Goal: Task Accomplishment & Management: Manage account settings

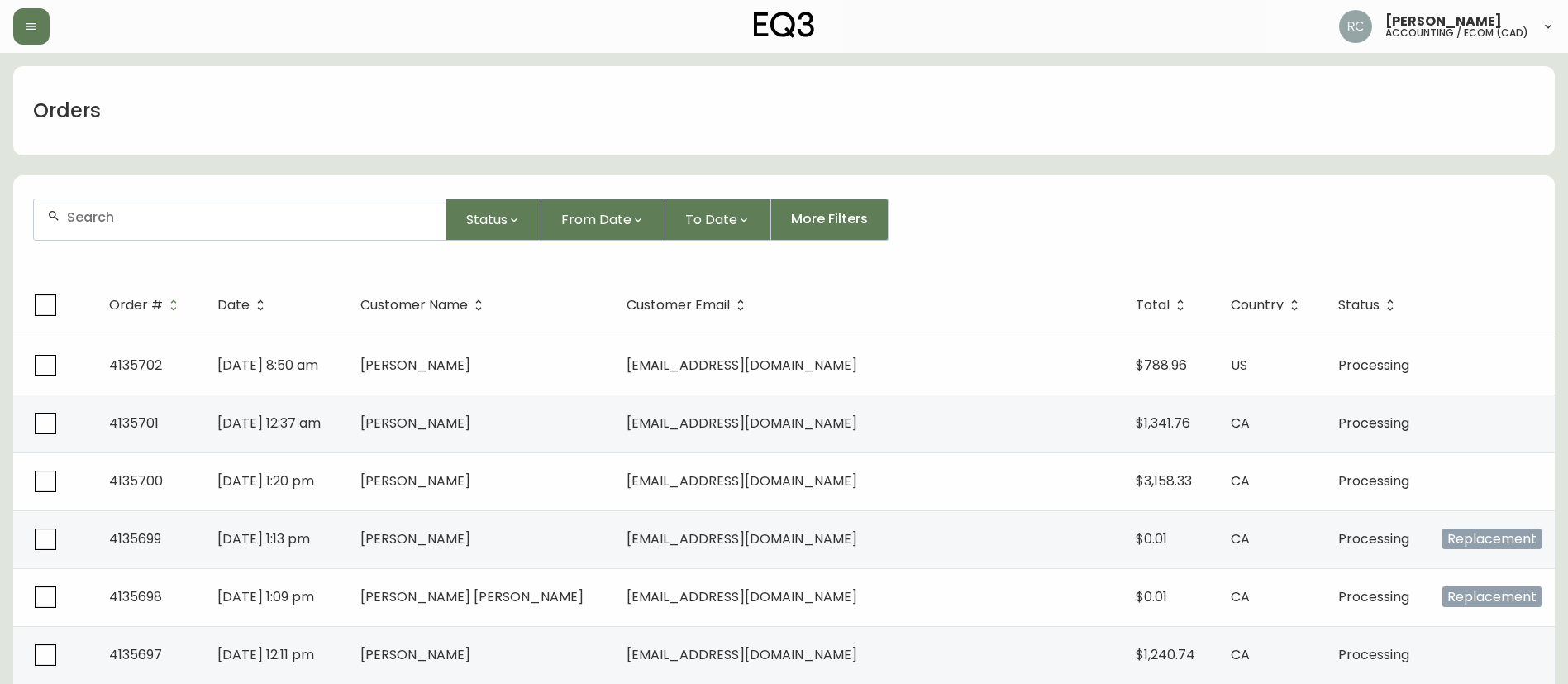
click at [176, 225] on div at bounding box center [240, 220] width 412 height 41
paste input "4135543"
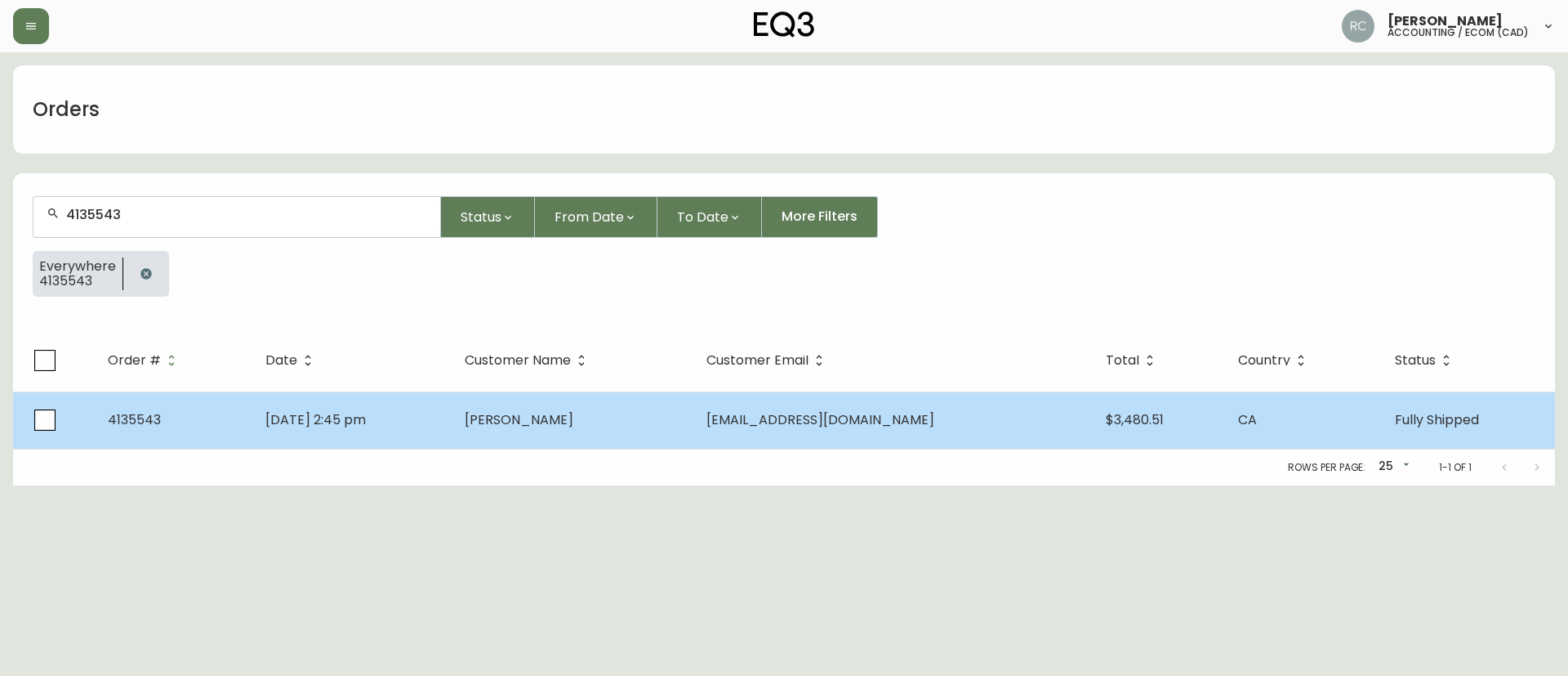
type input "4135543"
click at [659, 417] on td "Juliana Sonneveld" at bounding box center [572, 420] width 242 height 57
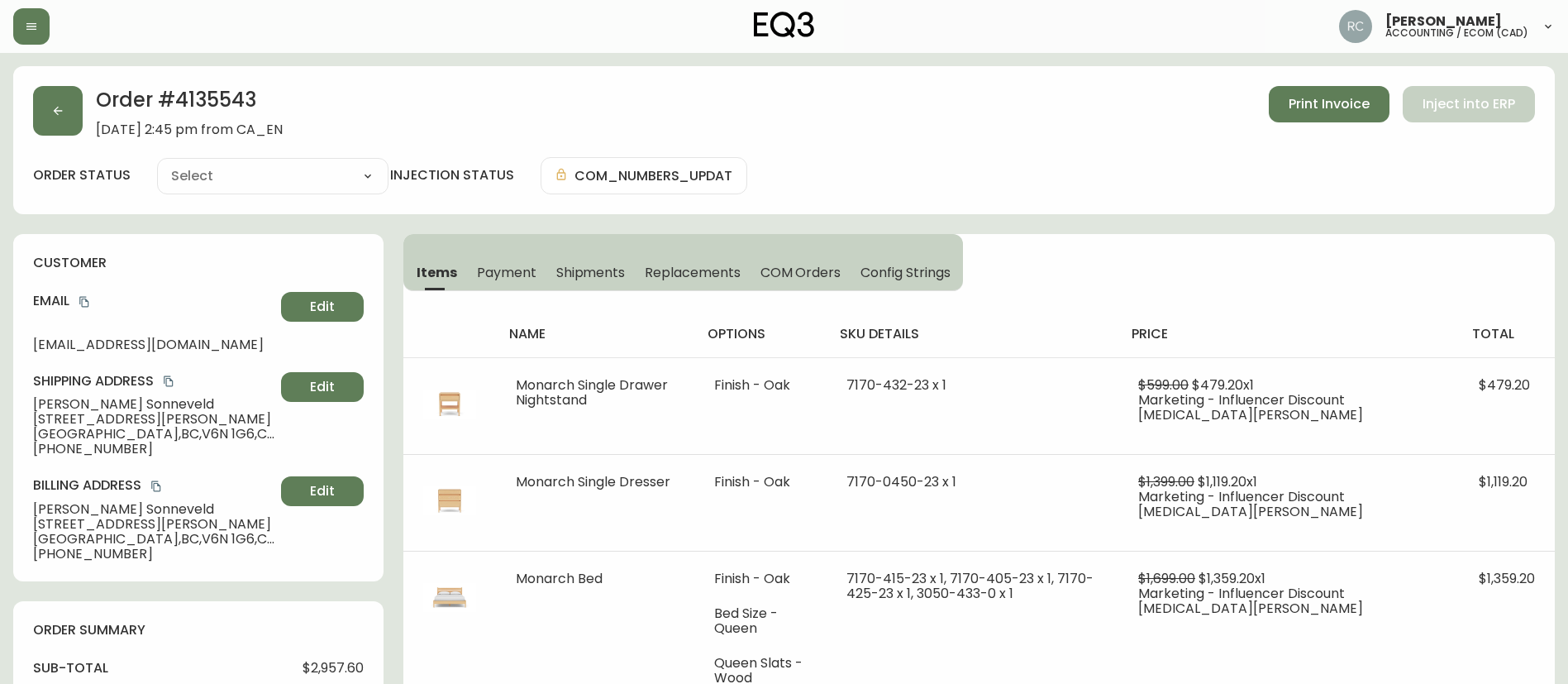
type input "Fully Shipped"
select select "FULLY_SHIPPED"
click at [225, 105] on h2 "Order # 4135543" at bounding box center [189, 103] width 186 height 36
click at [80, 298] on icon "copy" at bounding box center [84, 302] width 12 height 12
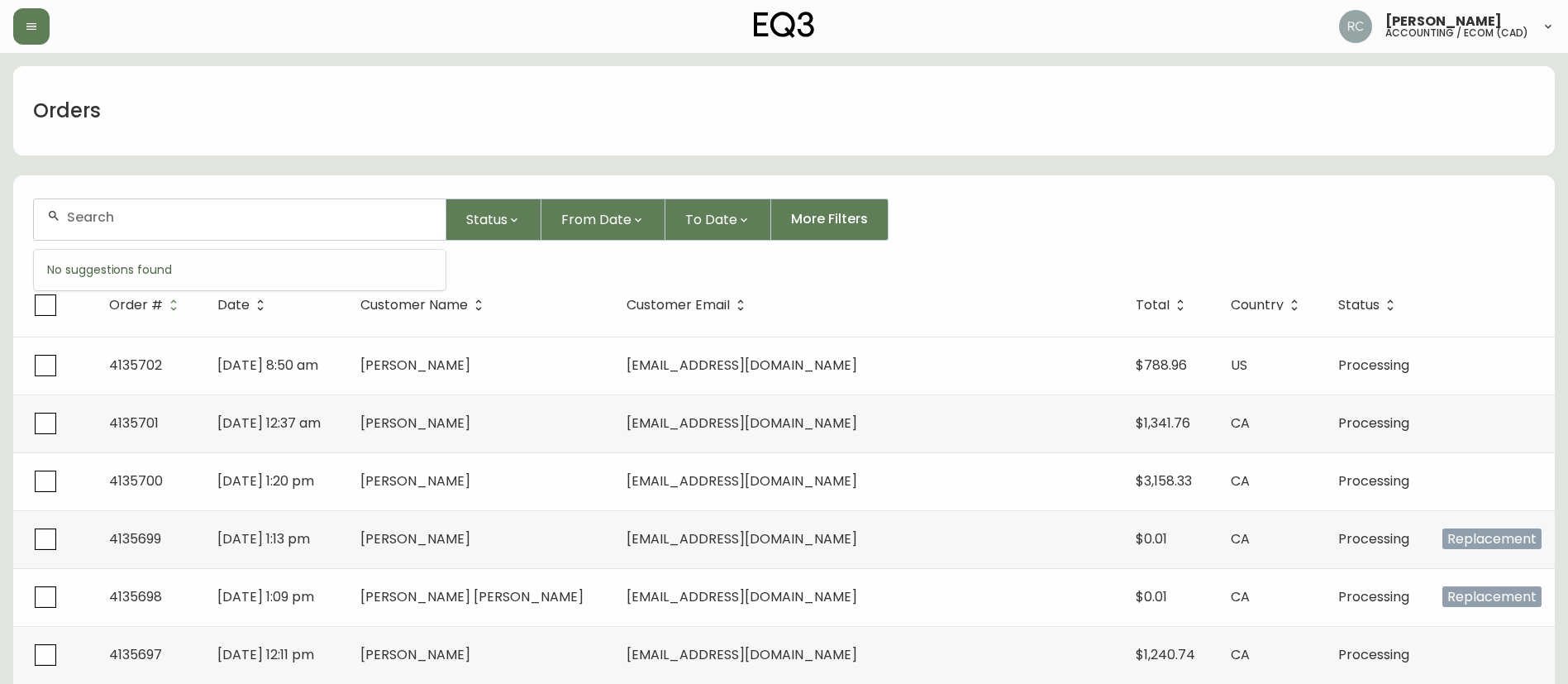
click at [257, 218] on input "text" at bounding box center [250, 217] width 365 height 16
paste input "4133008"
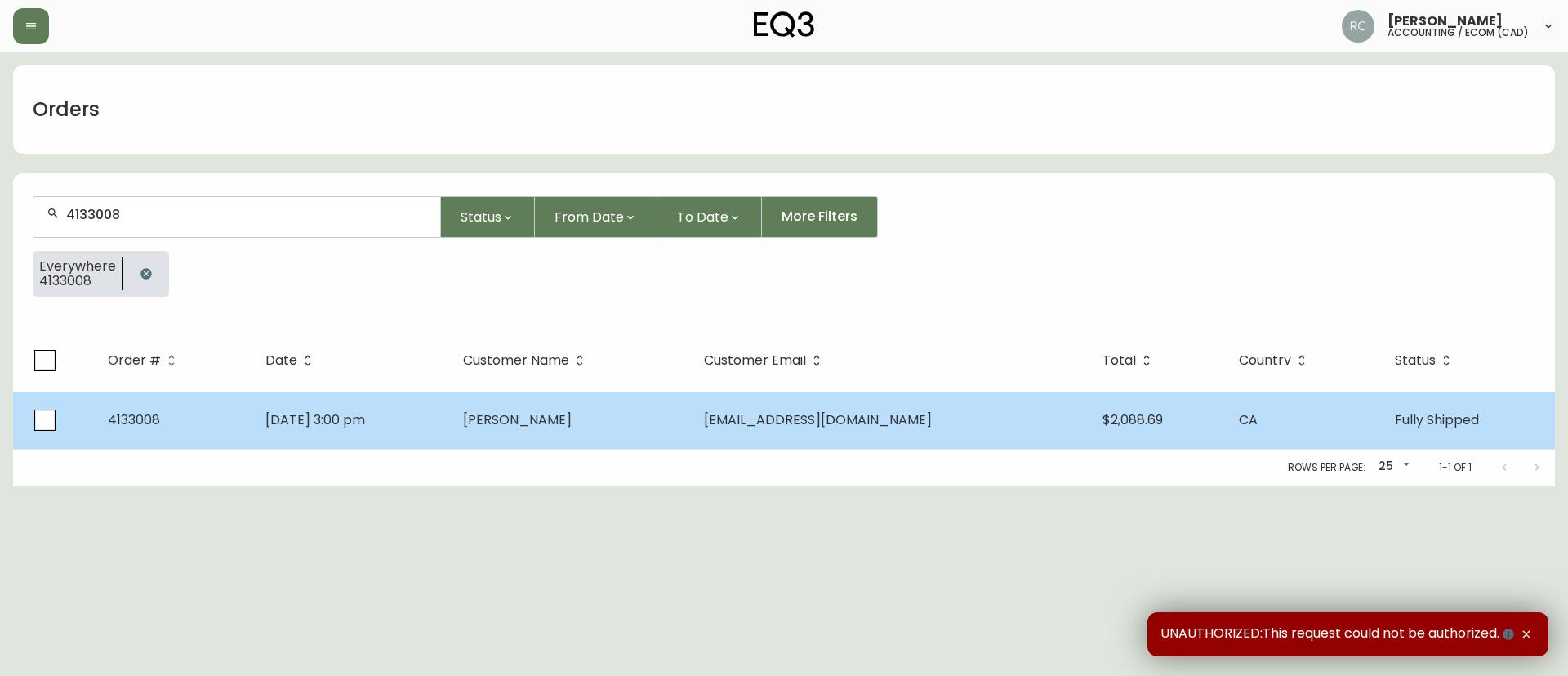
type input "4133008"
click at [641, 409] on td "NAAMAN SUGRUE" at bounding box center [570, 420] width 241 height 57
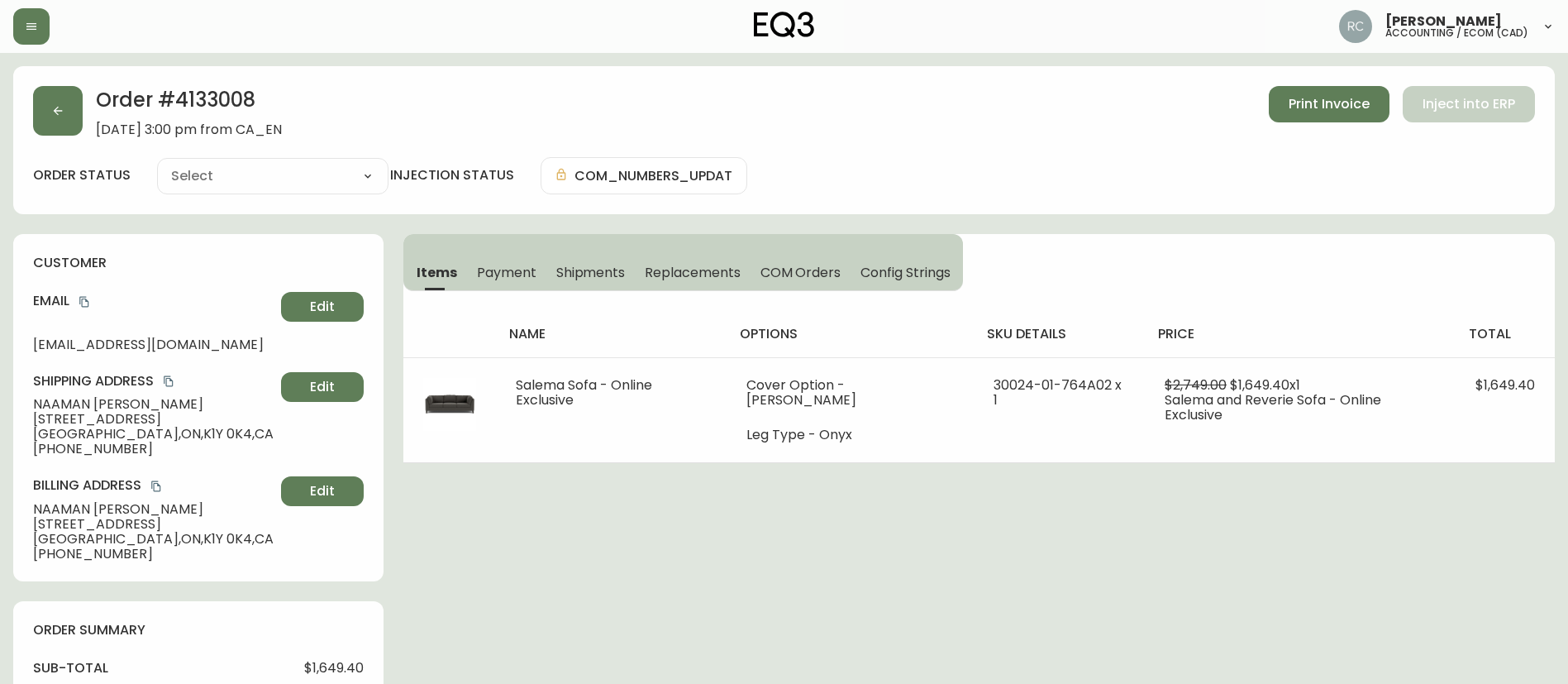
type input "Fully Shipped"
select select "FULLY_SHIPPED"
click at [485, 270] on span "Payment" at bounding box center [507, 272] width 59 height 18
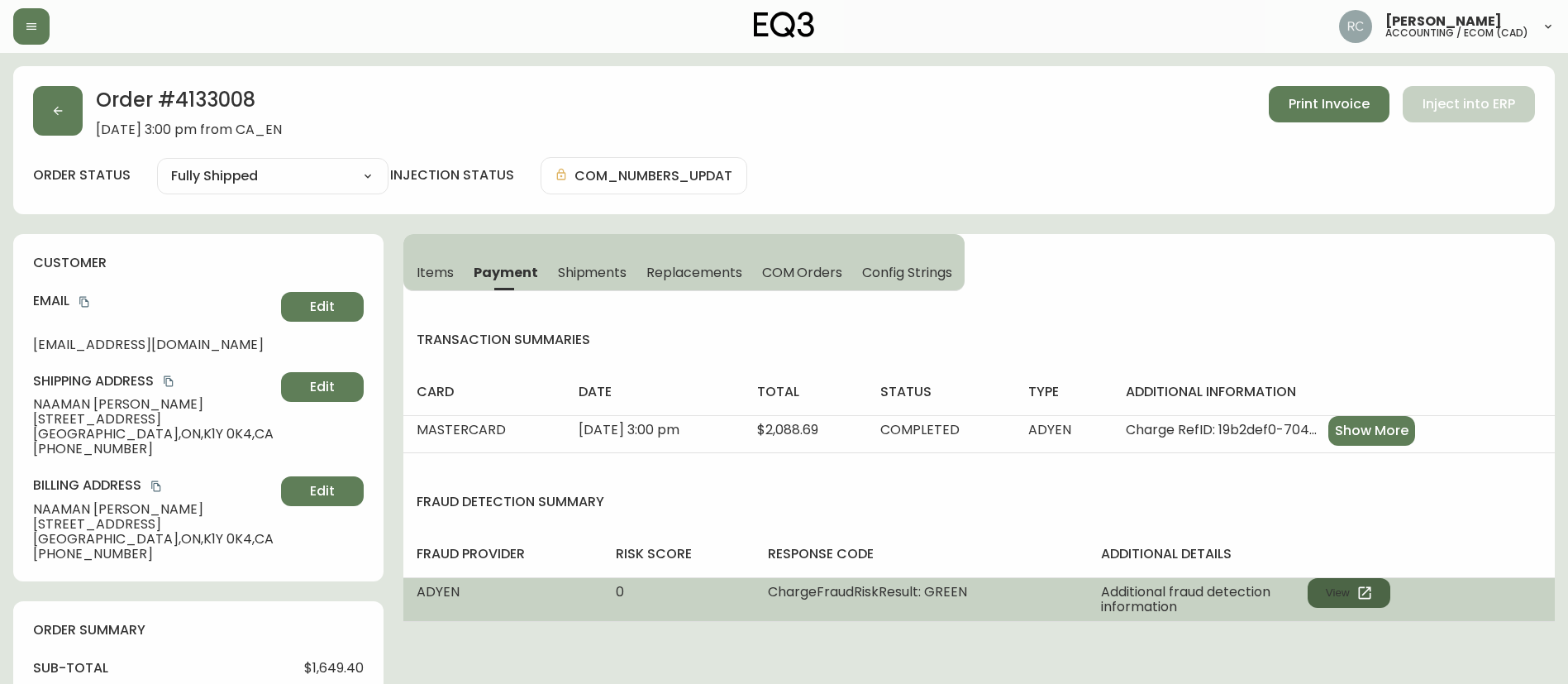
click at [1349, 594] on button "View" at bounding box center [1349, 593] width 83 height 30
click at [1372, 608] on div "Additional fraud detection information View" at bounding box center [1245, 599] width 289 height 30
click at [1360, 591] on icon "button" at bounding box center [1363, 592] width 12 height 12
click at [1369, 604] on button "View" at bounding box center [1349, 593] width 83 height 30
click at [1357, 582] on button "View" at bounding box center [1349, 593] width 83 height 30
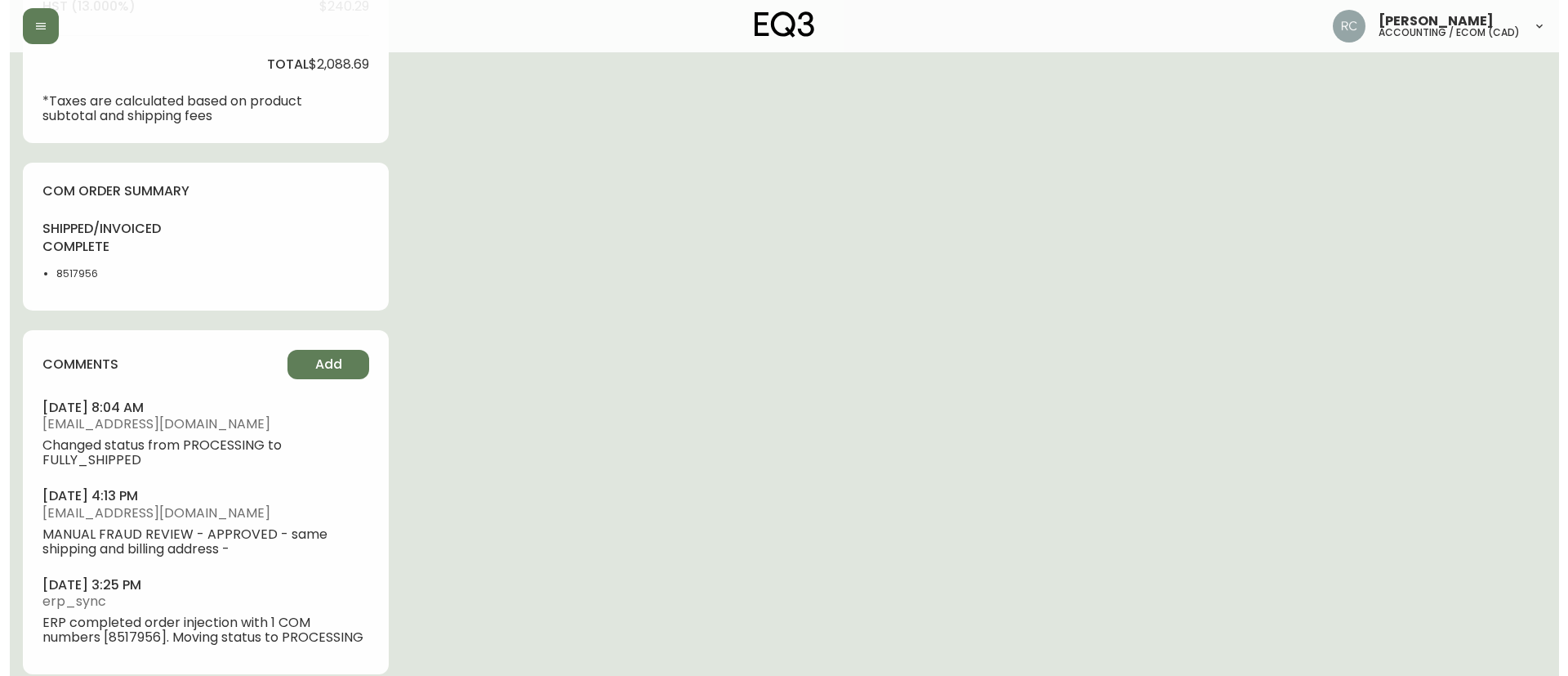
scroll to position [747, 0]
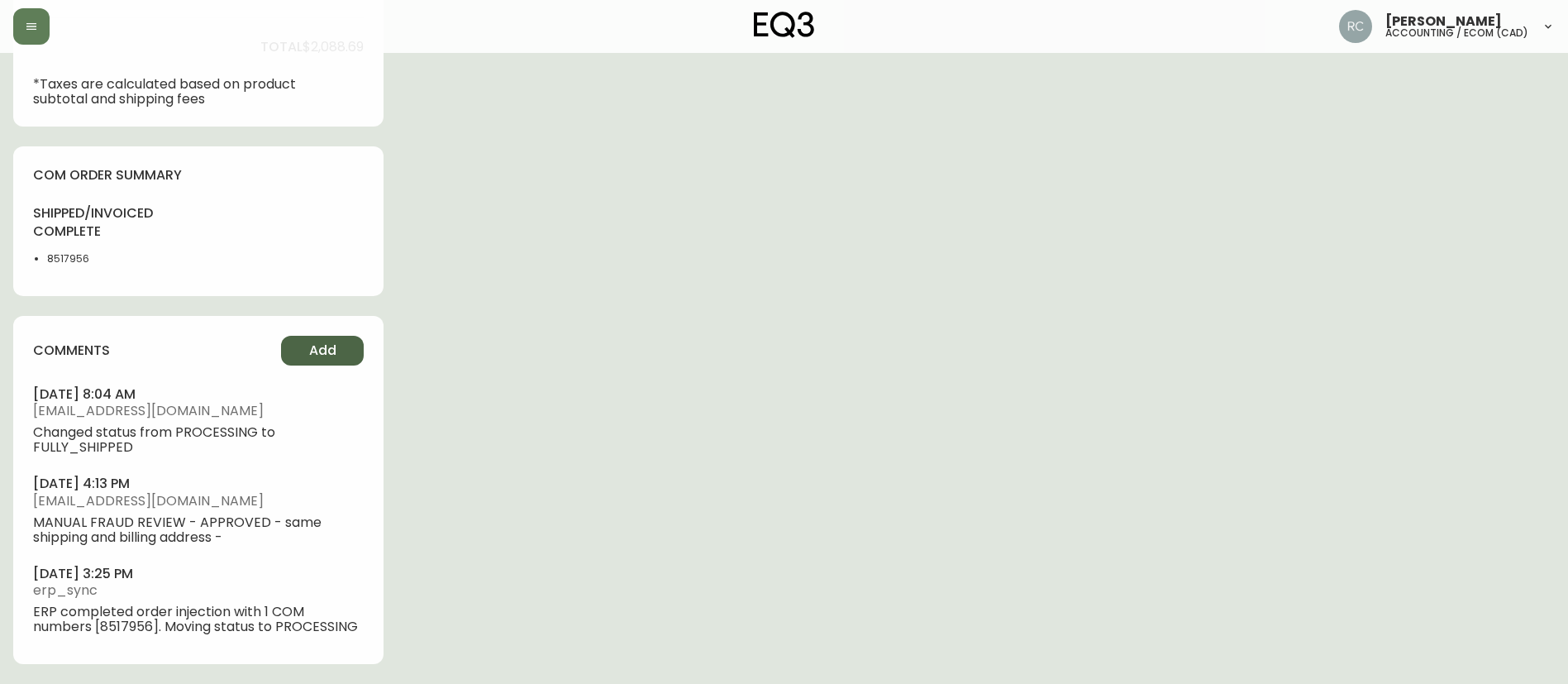
click at [302, 342] on button "Add" at bounding box center [322, 351] width 83 height 30
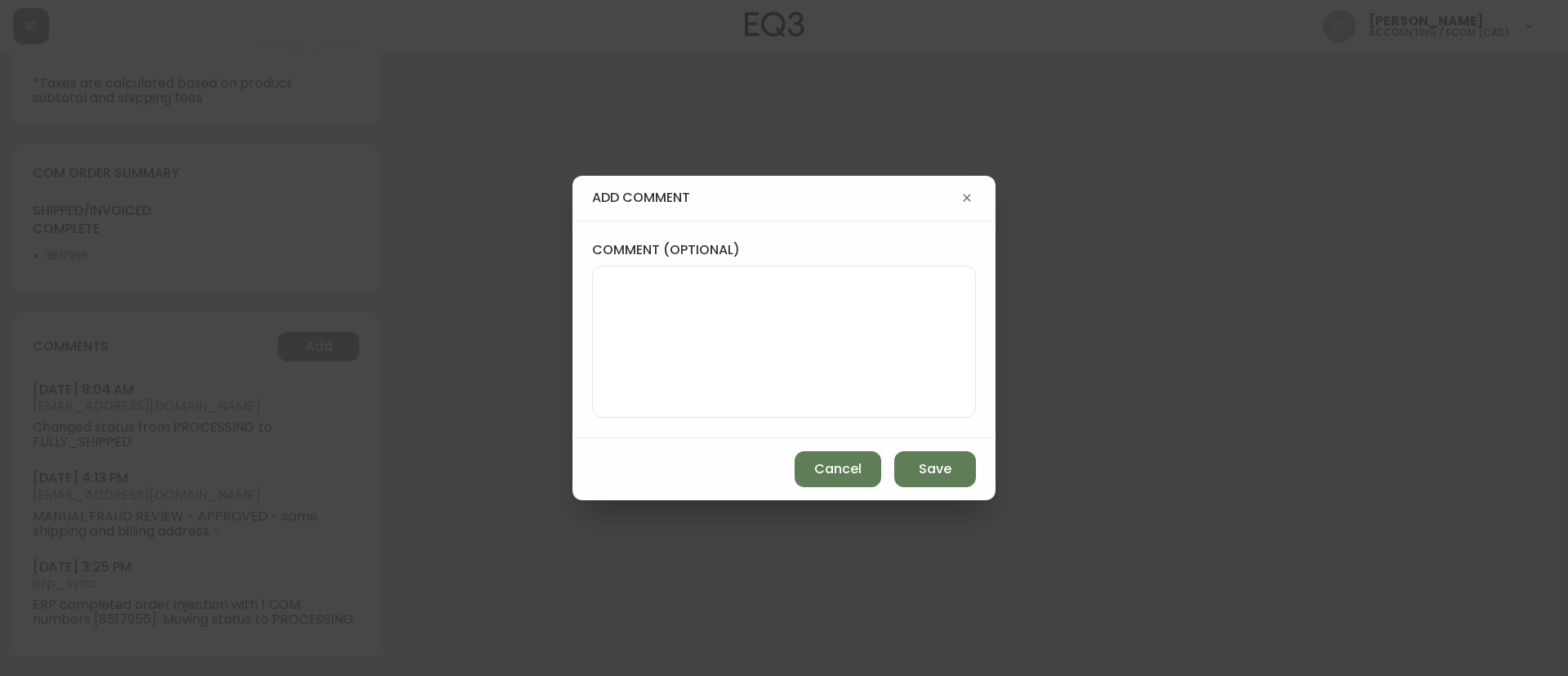
drag, startPoint x: 298, startPoint y: 338, endPoint x: 642, endPoint y: 301, distance: 346.0
click at [642, 301] on textarea "comment (optional)" at bounding box center [784, 341] width 356 height 130
paste textarea "ECOM RETURN TICKET# 837064 ECOM ORD# 4133008 RTN# 1161928029 (still open but Ma…"
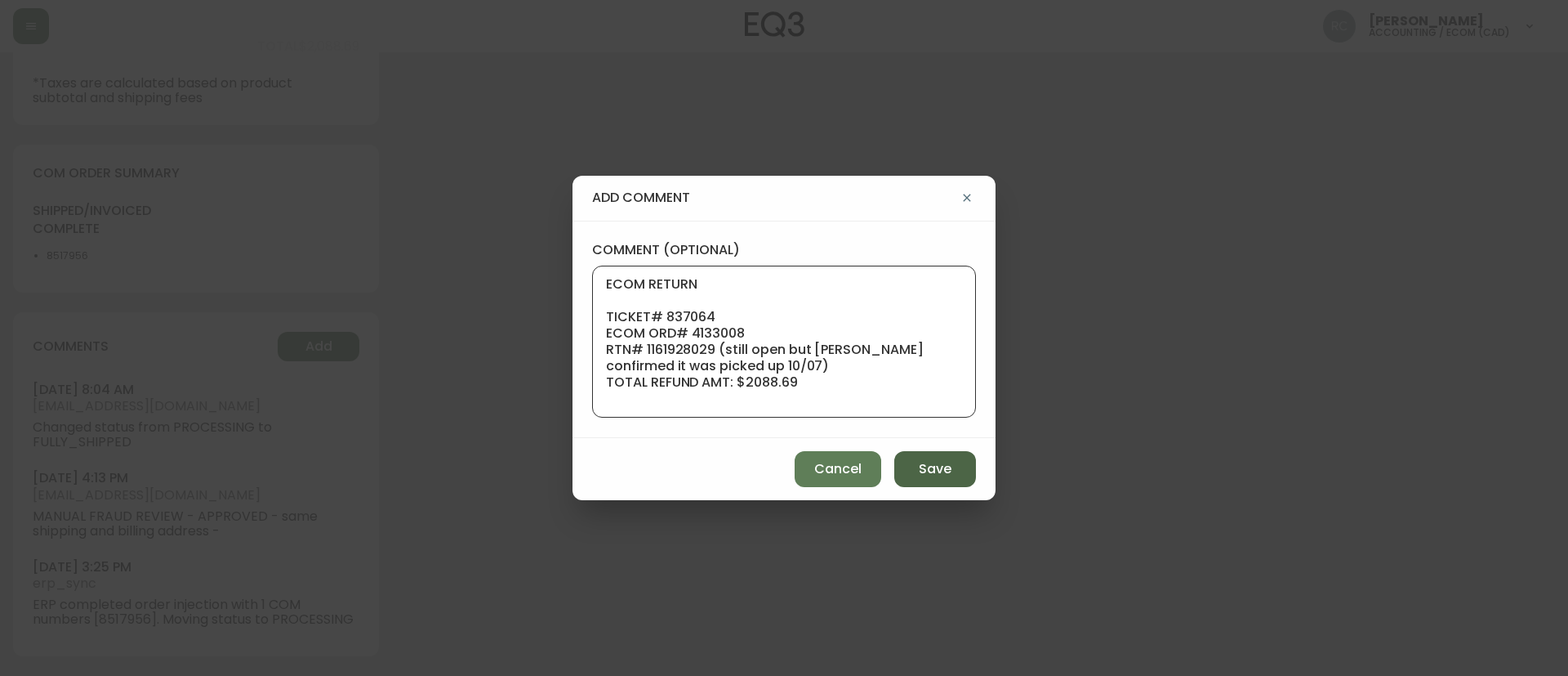
scroll to position [147, 0]
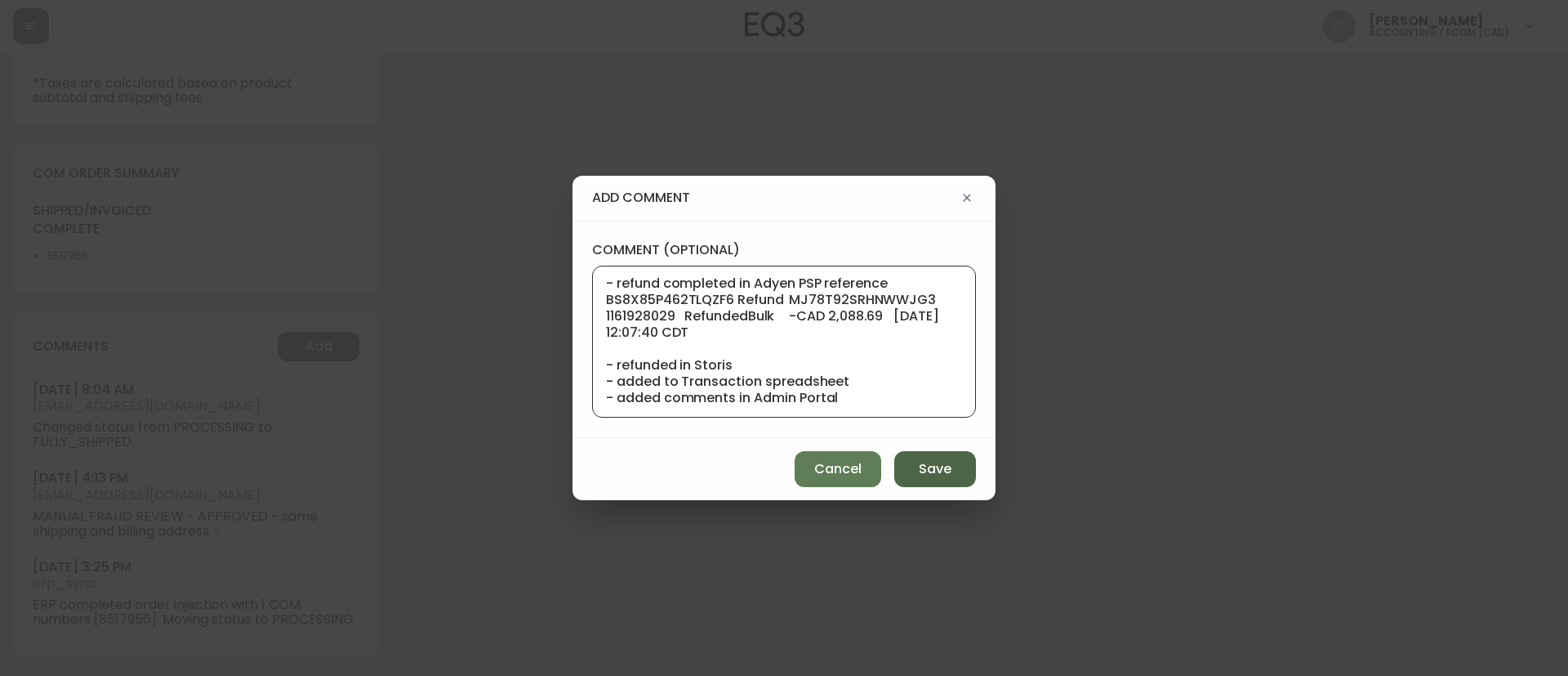
type textarea "ECOM RETURN TICKET# 837064 ECOM ORD# 4133008 RTN# 1161928029 (still open but Ma…"
drag, startPoint x: 937, startPoint y: 465, endPoint x: 1041, endPoint y: 443, distance: 106.3
click at [935, 465] on span "Save" at bounding box center [935, 469] width 33 height 18
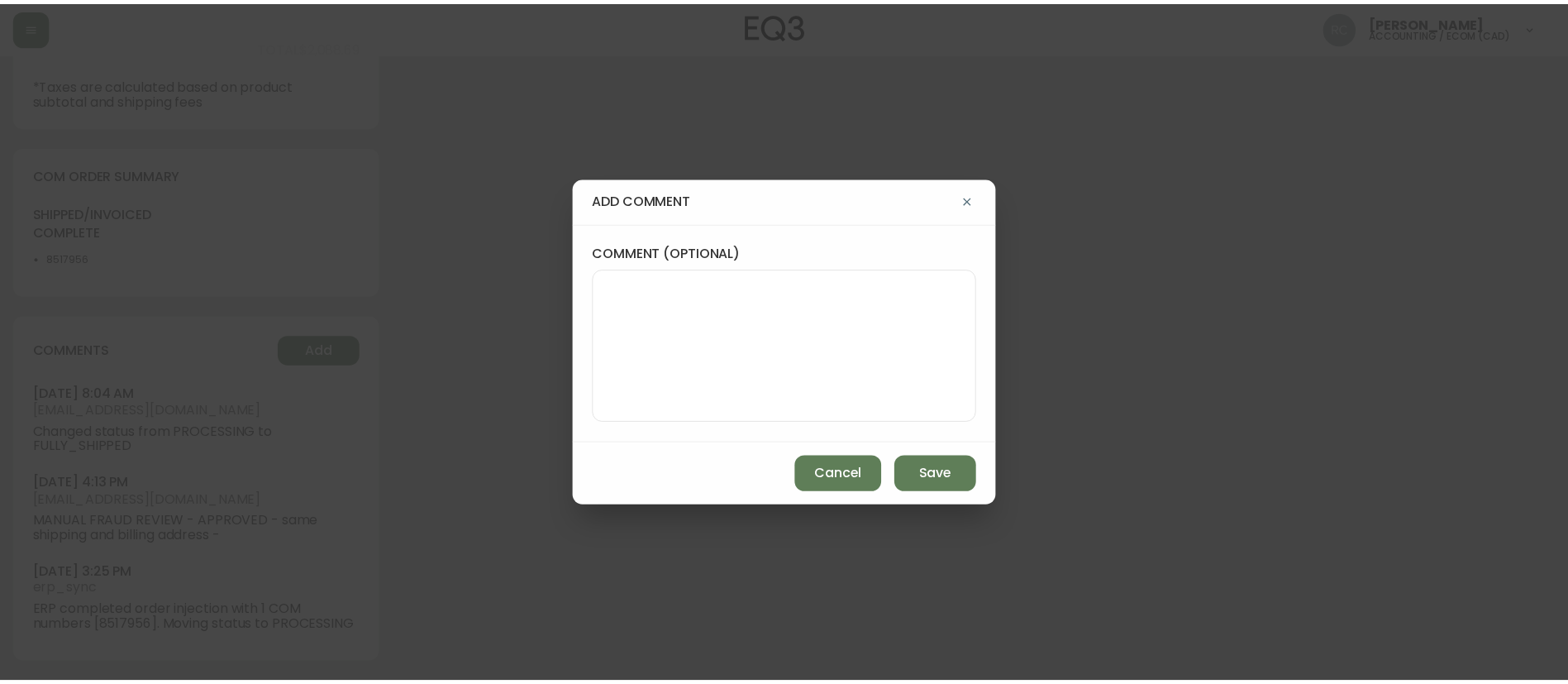
scroll to position [0, 0]
